Goal: Information Seeking & Learning: Learn about a topic

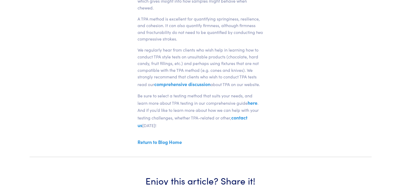
scroll to position [185, 0]
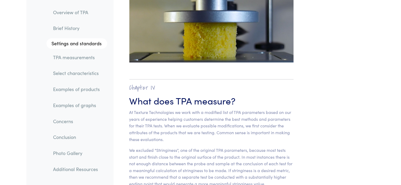
scroll to position [3139, 0]
